Goal: Information Seeking & Learning: Learn about a topic

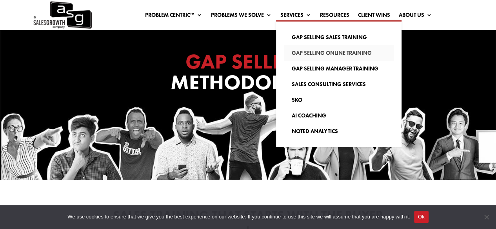
click at [303, 54] on link "Gap Selling Online Training" at bounding box center [339, 53] width 110 height 16
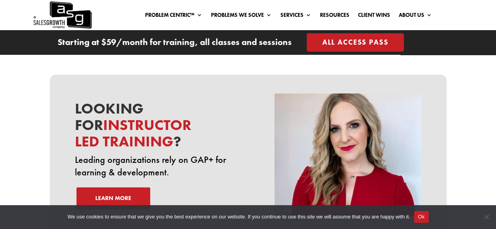
scroll to position [2593, 0]
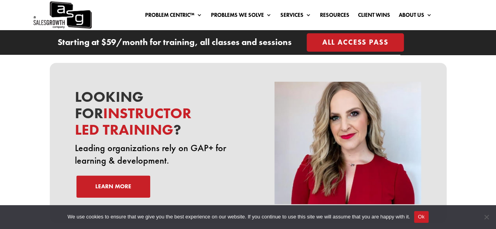
click at [127, 176] on link "Learn More" at bounding box center [113, 187] width 74 height 22
